Goal: Task Accomplishment & Management: Manage account settings

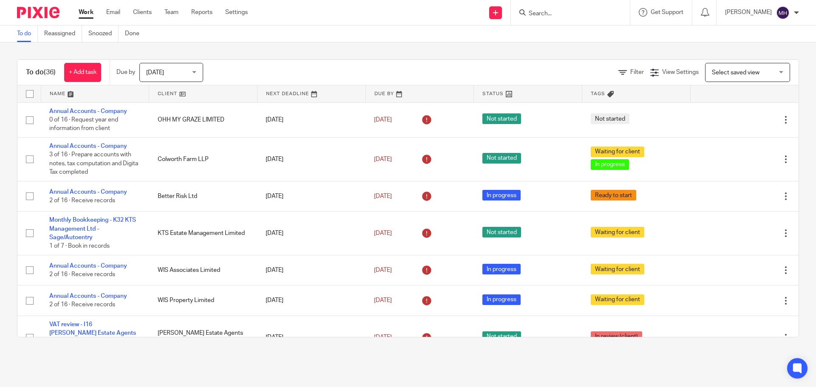
drag, startPoint x: 0, startPoint y: 0, endPoint x: 164, endPoint y: 67, distance: 177.3
click at [164, 66] on span "[DATE]" at bounding box center [168, 72] width 45 height 18
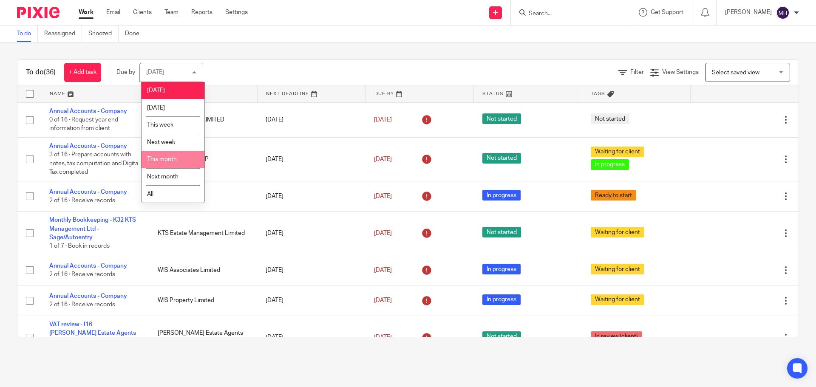
click at [182, 156] on li "This month" at bounding box center [173, 159] width 63 height 17
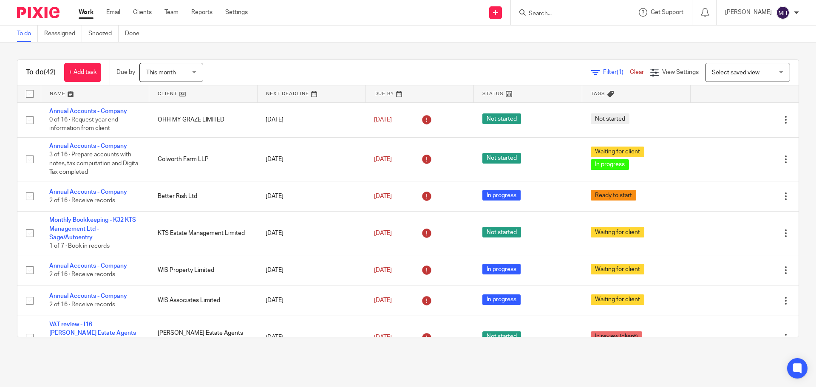
click at [89, 9] on link "Work" at bounding box center [86, 12] width 15 height 9
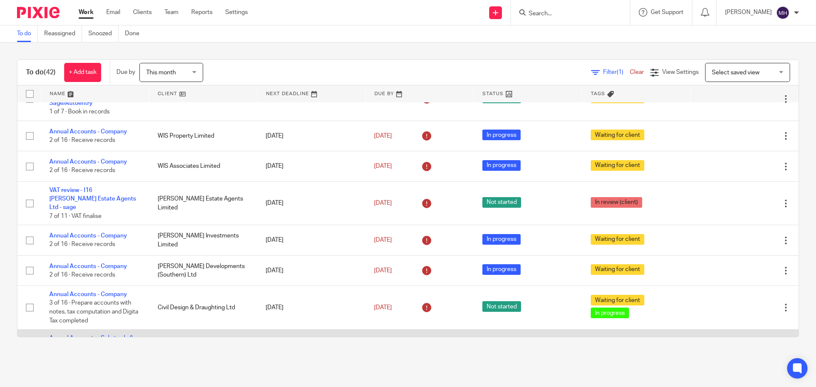
scroll to position [213, 0]
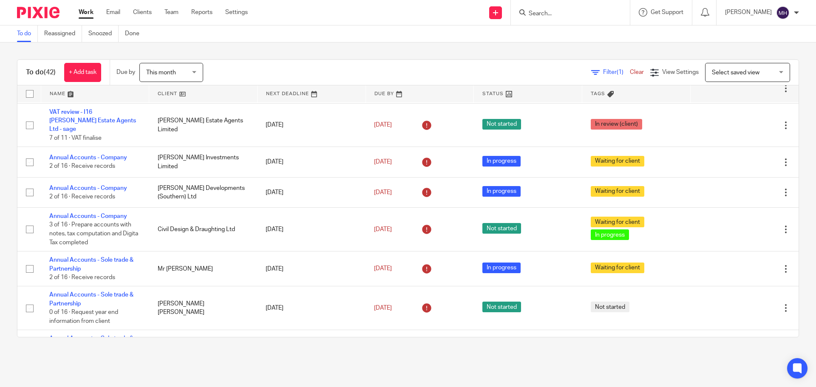
click at [603, 72] on span "Filter (1)" at bounding box center [616, 72] width 27 height 6
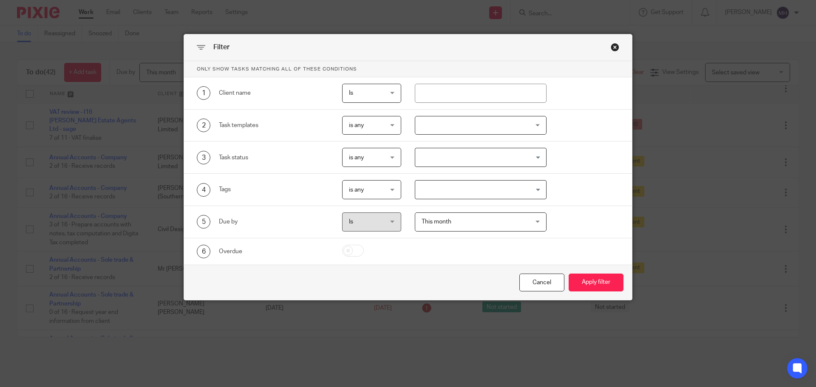
click at [612, 45] on div "Close this dialog window" at bounding box center [615, 47] width 9 height 9
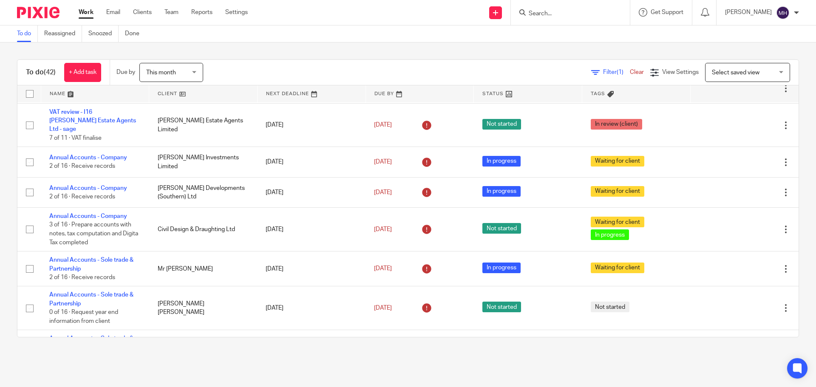
click at [84, 8] on link "Work" at bounding box center [86, 12] width 15 height 9
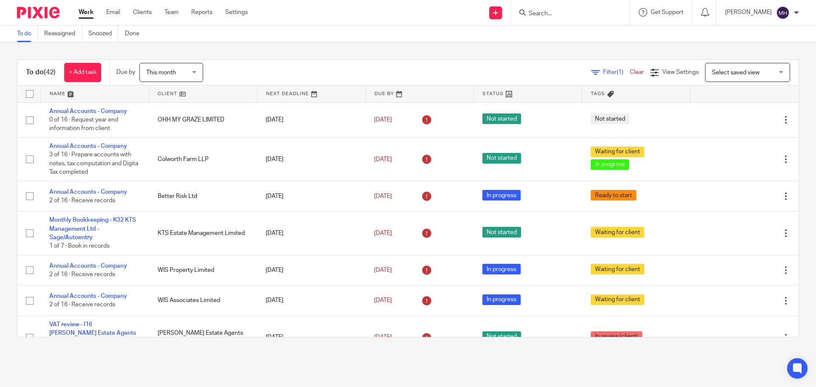
click at [630, 72] on link "Clear" at bounding box center [637, 72] width 14 height 6
